Goal: Information Seeking & Learning: Learn about a topic

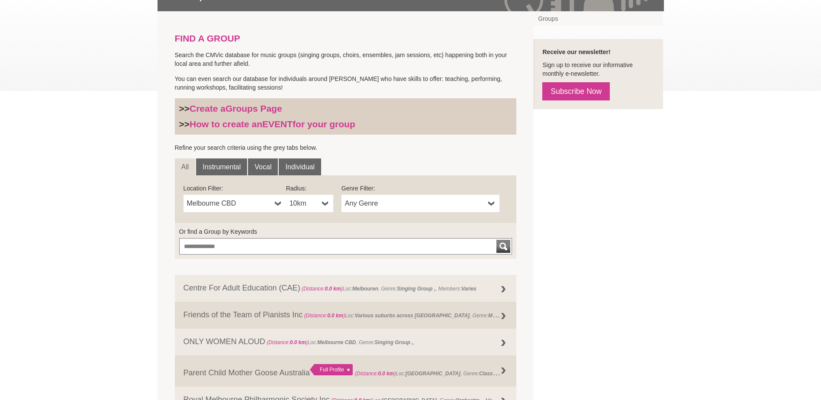
scroll to position [216, 0]
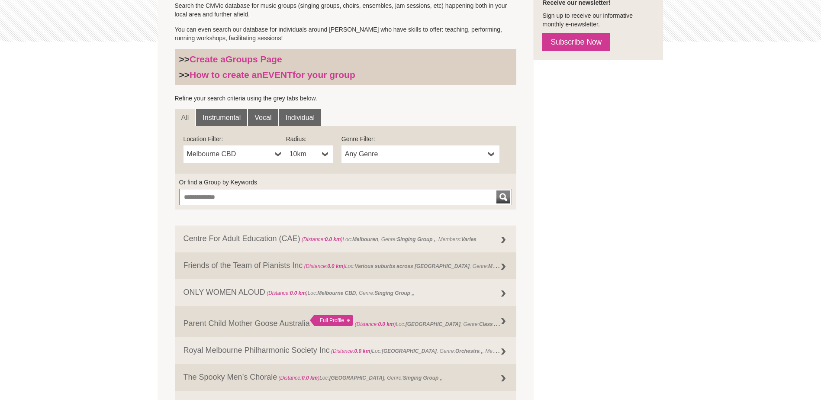
click at [318, 155] on span "10km" at bounding box center [303, 154] width 29 height 10
click at [311, 219] on li "50km" at bounding box center [310, 216] width 45 height 11
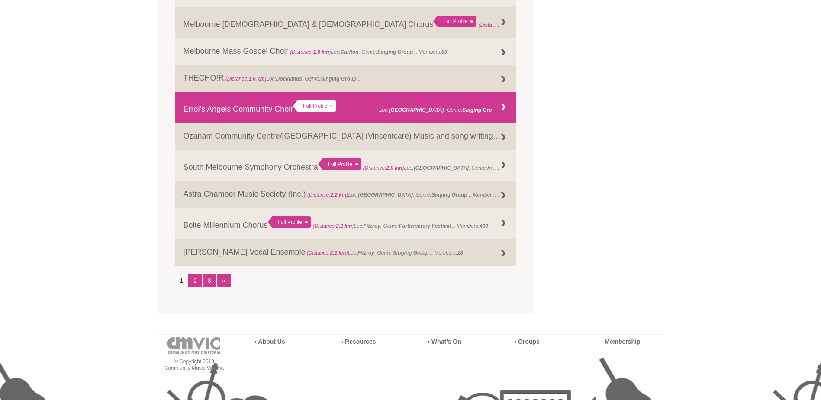
scroll to position [952, 0]
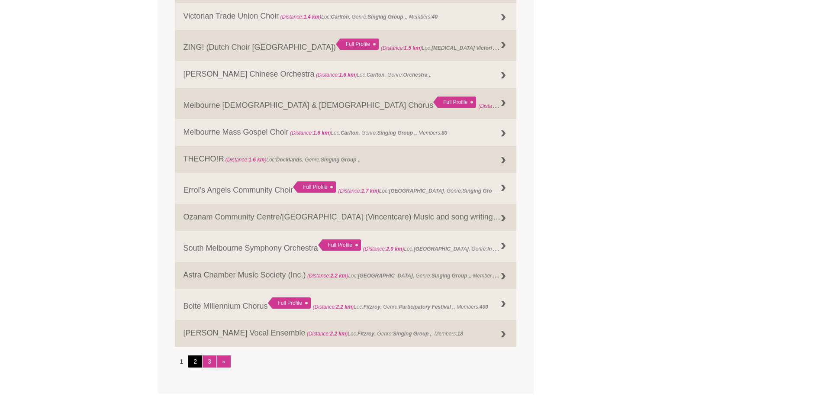
click at [192, 359] on link "2" at bounding box center [195, 361] width 14 height 12
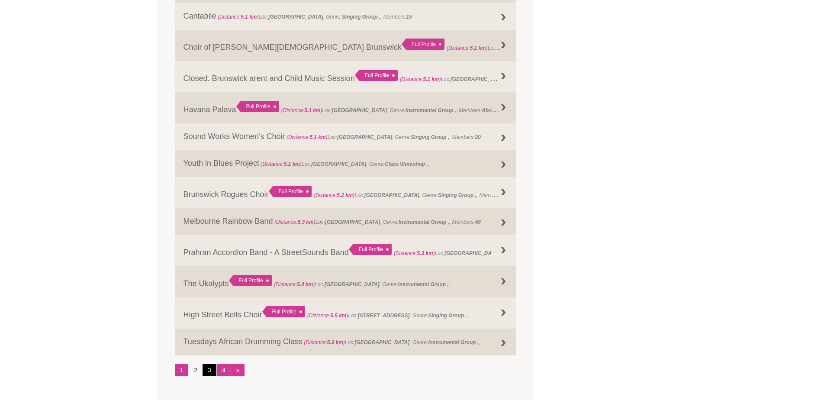
click at [208, 372] on link "3" at bounding box center [209, 370] width 14 height 12
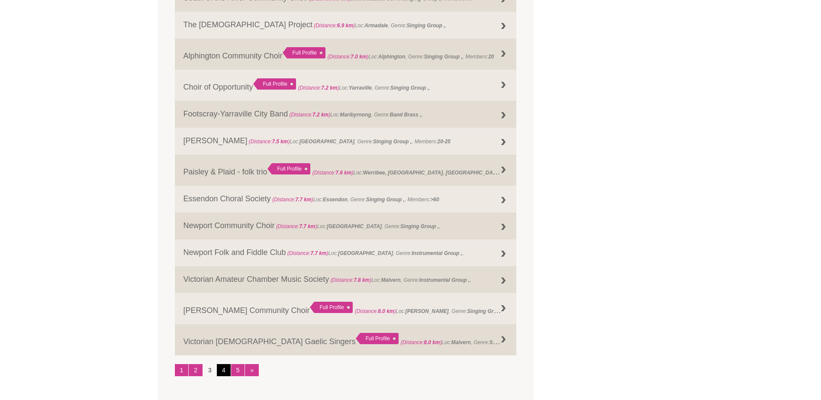
click at [219, 373] on link "4" at bounding box center [224, 370] width 14 height 12
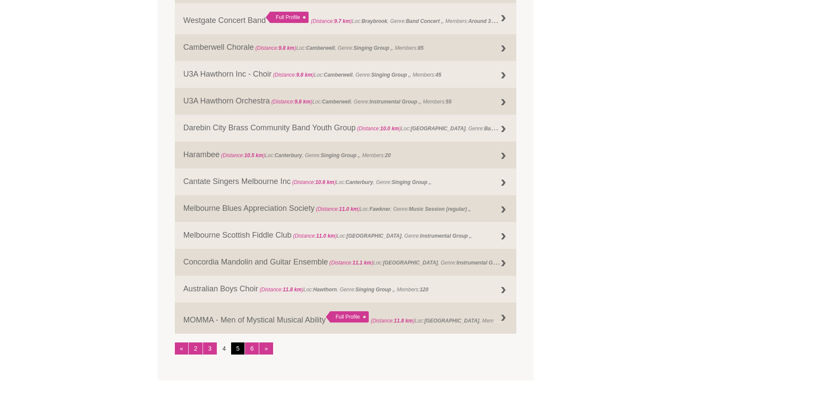
click at [237, 349] on link "5" at bounding box center [238, 348] width 14 height 12
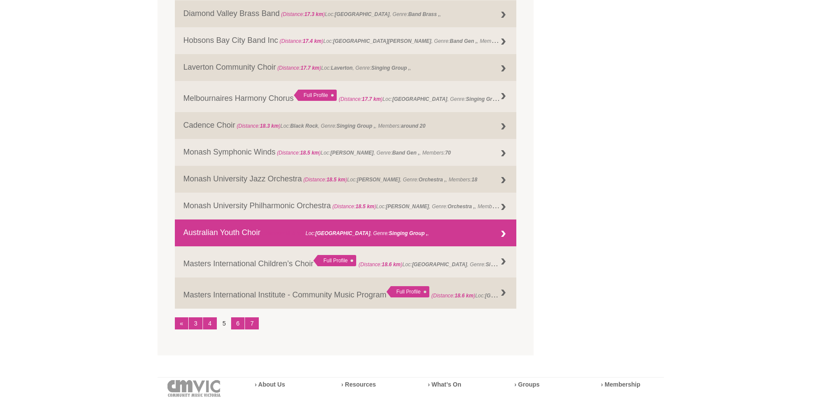
scroll to position [995, 0]
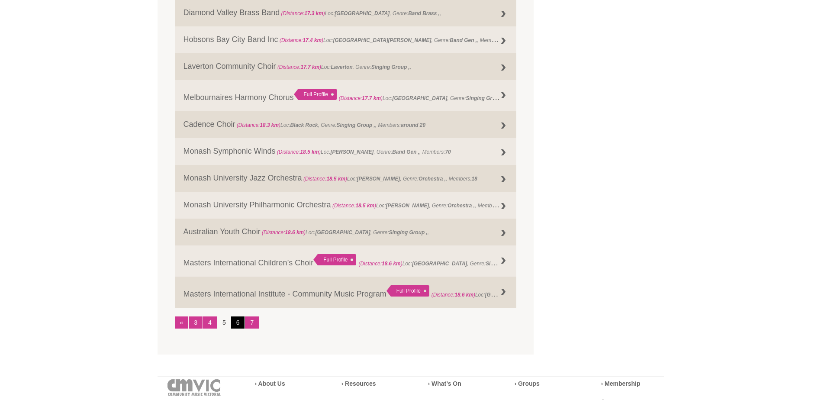
click at [238, 321] on link "6" at bounding box center [238, 322] width 14 height 12
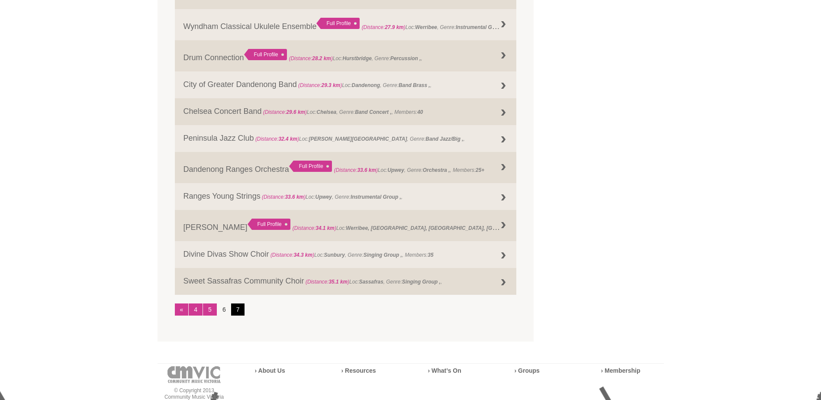
click at [236, 309] on link "7" at bounding box center [238, 309] width 14 height 12
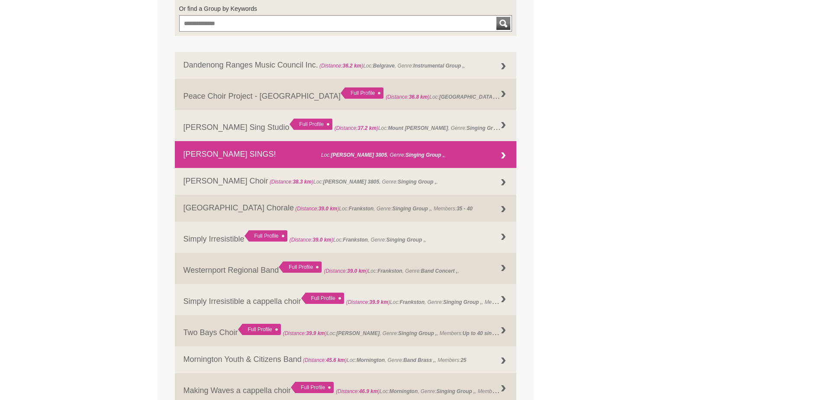
scroll to position [375, 0]
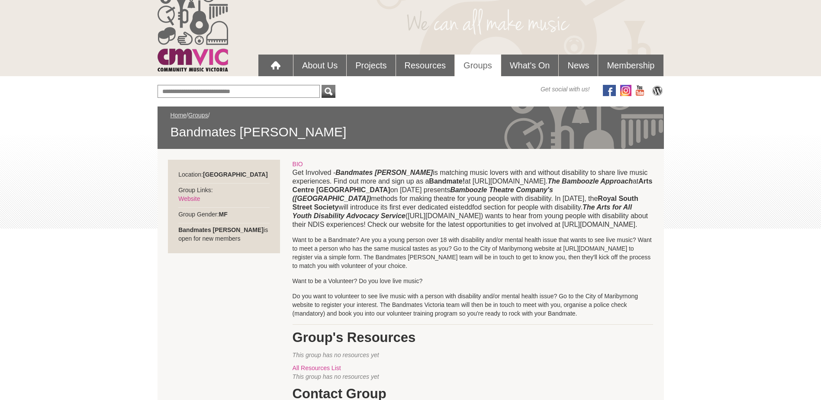
scroll to position [15, 0]
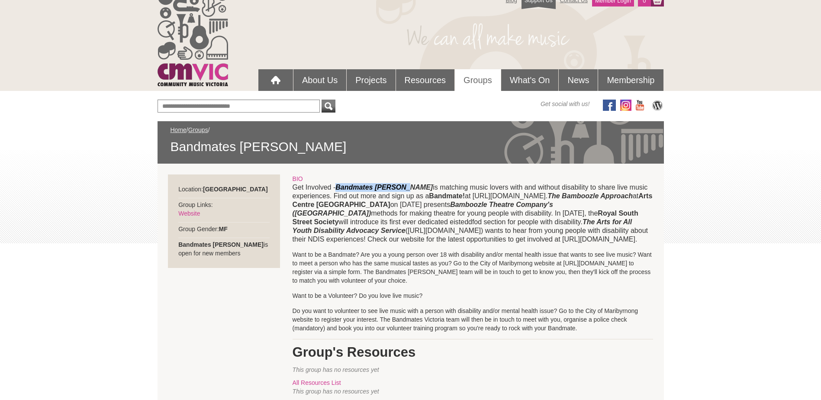
drag, startPoint x: 340, startPoint y: 187, endPoint x: 401, endPoint y: 188, distance: 61.9
click at [401, 188] on p "Get Involved - Bandmates Victoria is matching music lovers with and without dis…" at bounding box center [472, 213] width 360 height 61
copy strong "Bandmates Victoria"
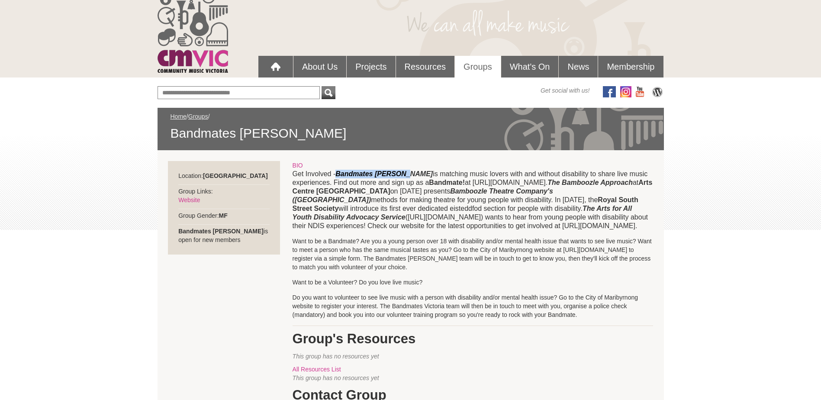
scroll to position [43, 0]
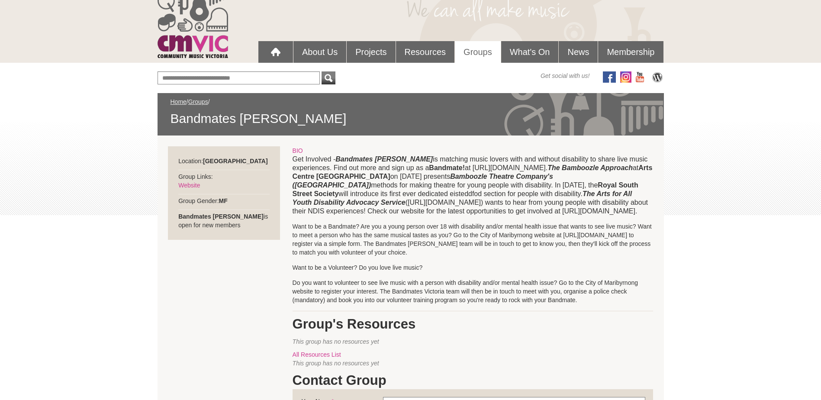
scroll to position [43, 0]
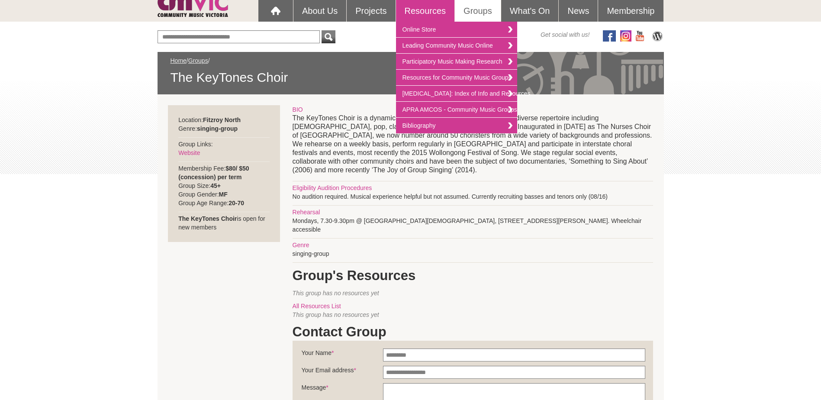
scroll to position [87, 0]
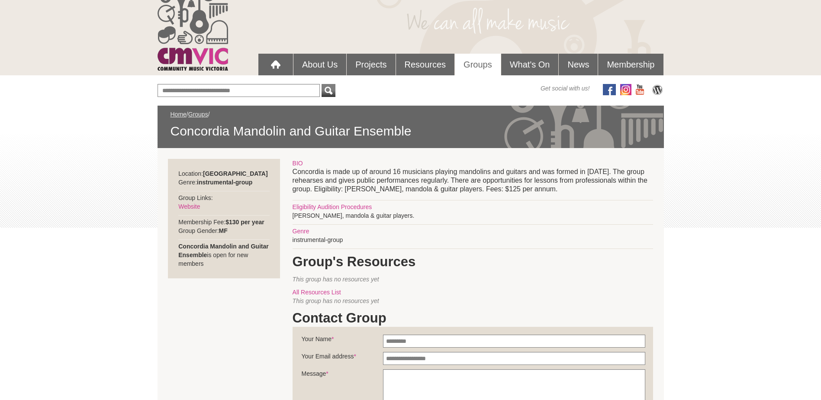
scroll to position [43, 0]
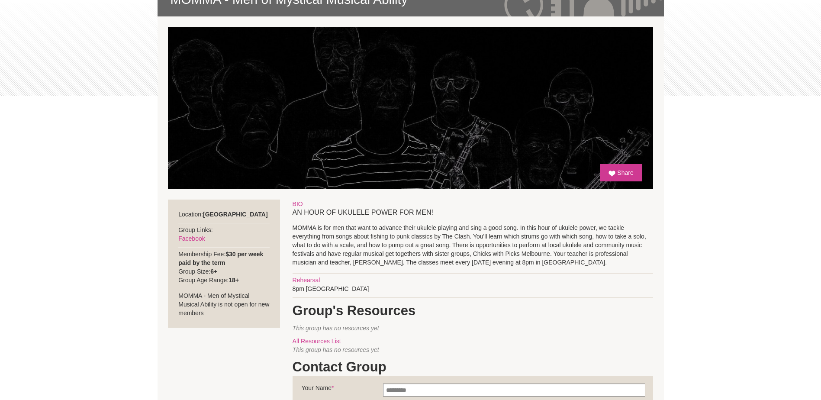
scroll to position [173, 0]
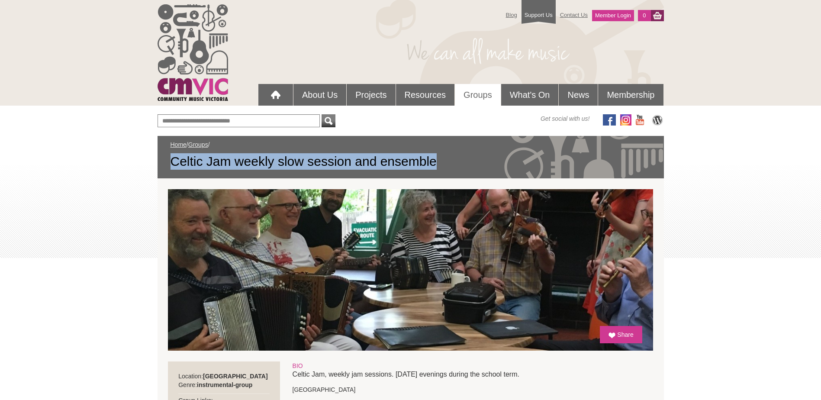
drag, startPoint x: 439, startPoint y: 164, endPoint x: 138, endPoint y: 163, distance: 301.1
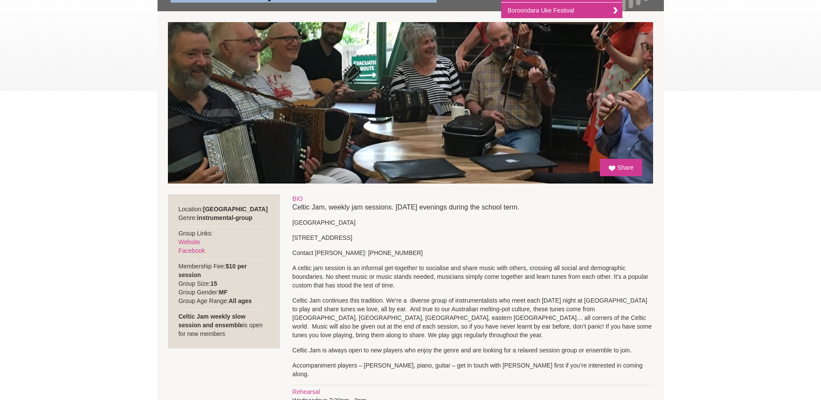
scroll to position [173, 0]
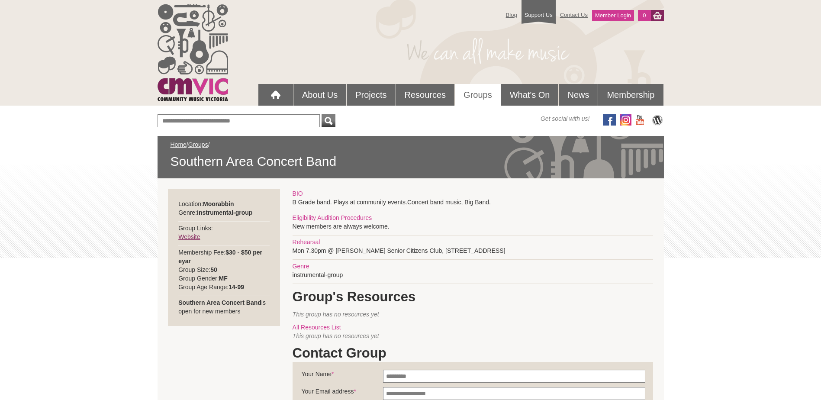
click at [185, 237] on link "Website" at bounding box center [189, 236] width 22 height 7
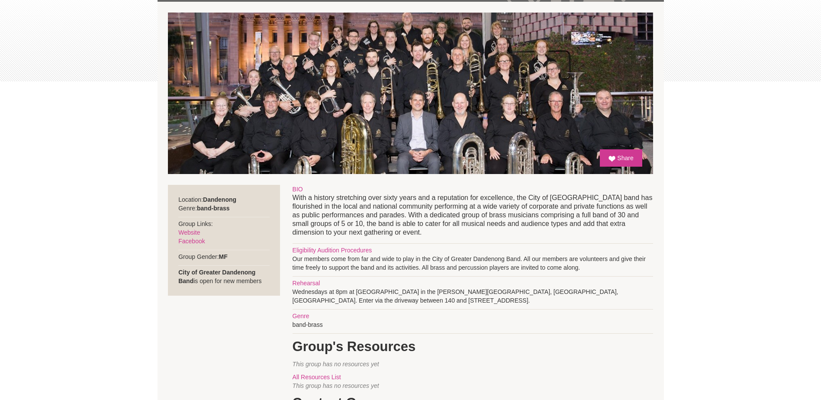
scroll to position [173, 0]
